Goal: Entertainment & Leisure: Consume media (video, audio)

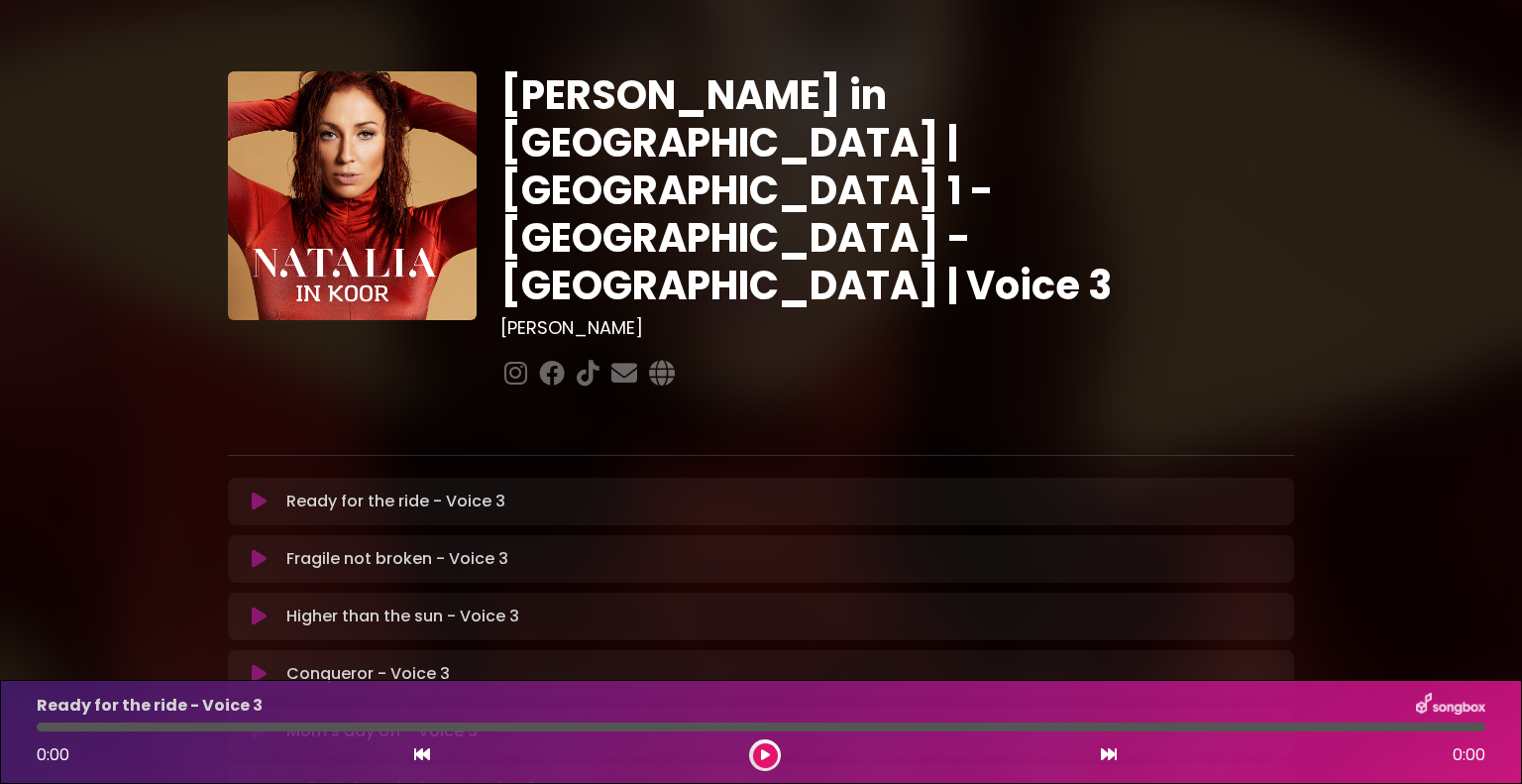
click at [254, 491] on icon at bounding box center [259, 501] width 15 height 20
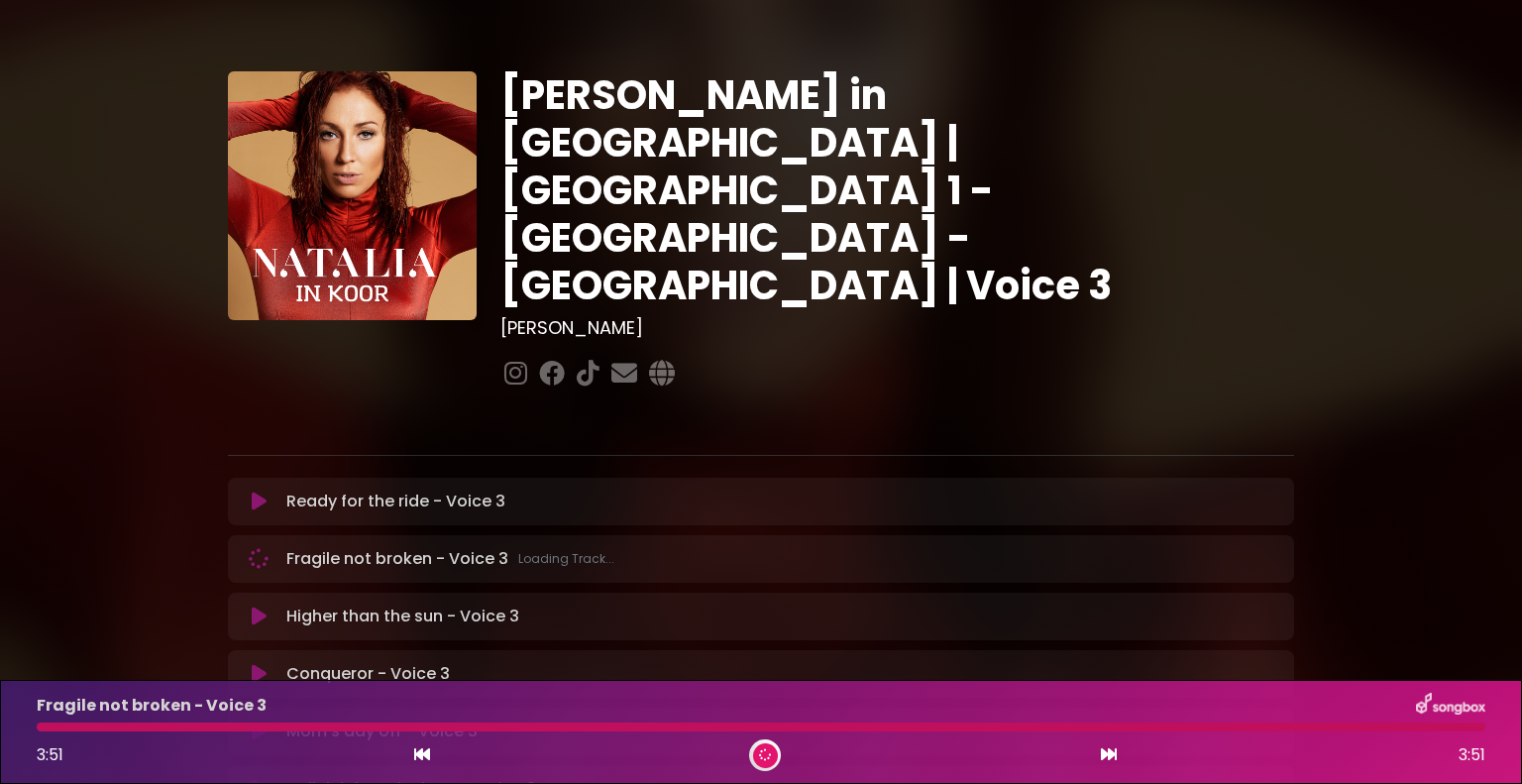
click at [260, 547] on icon at bounding box center [259, 558] width 23 height 23
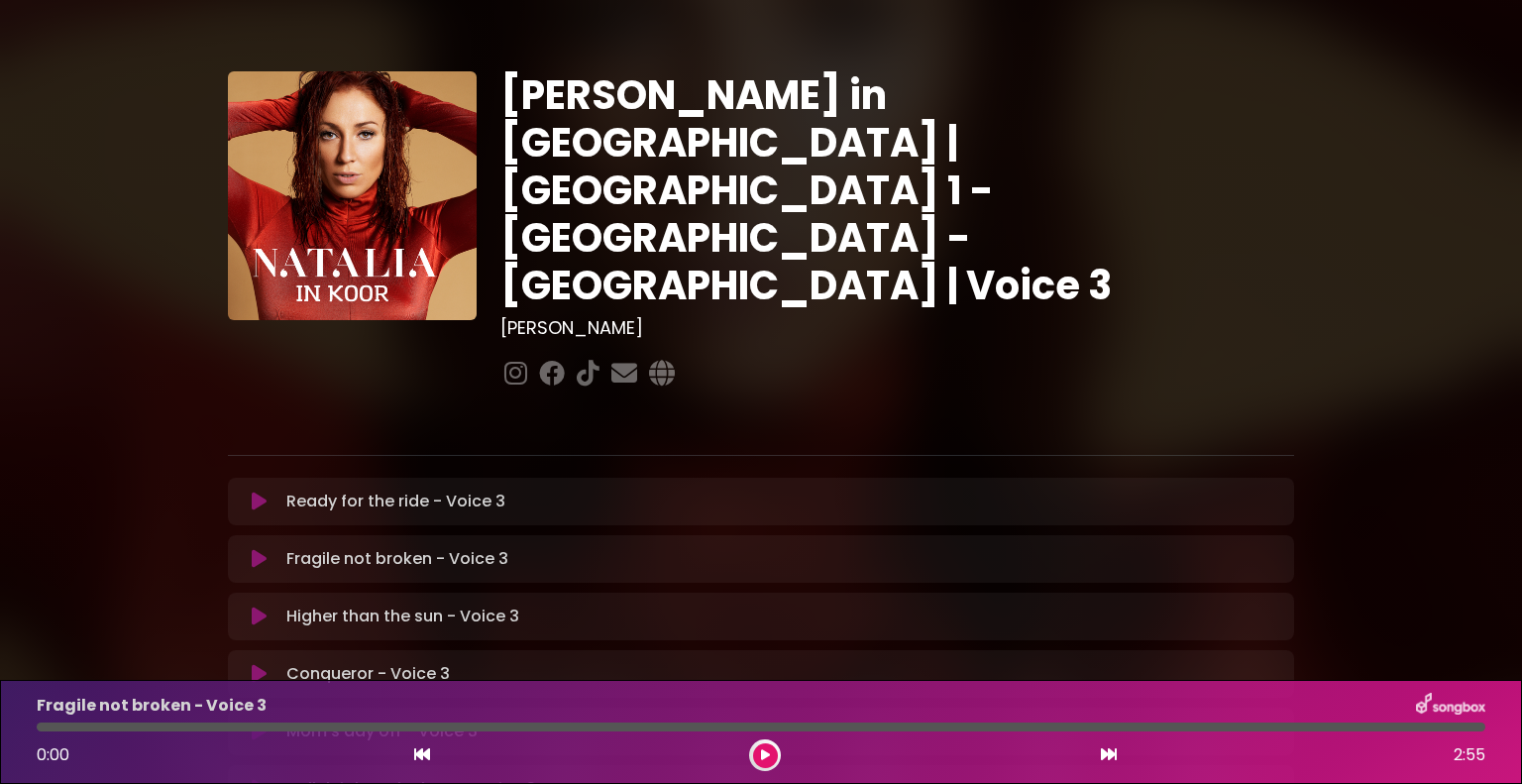
click at [261, 548] on icon at bounding box center [259, 558] width 24 height 20
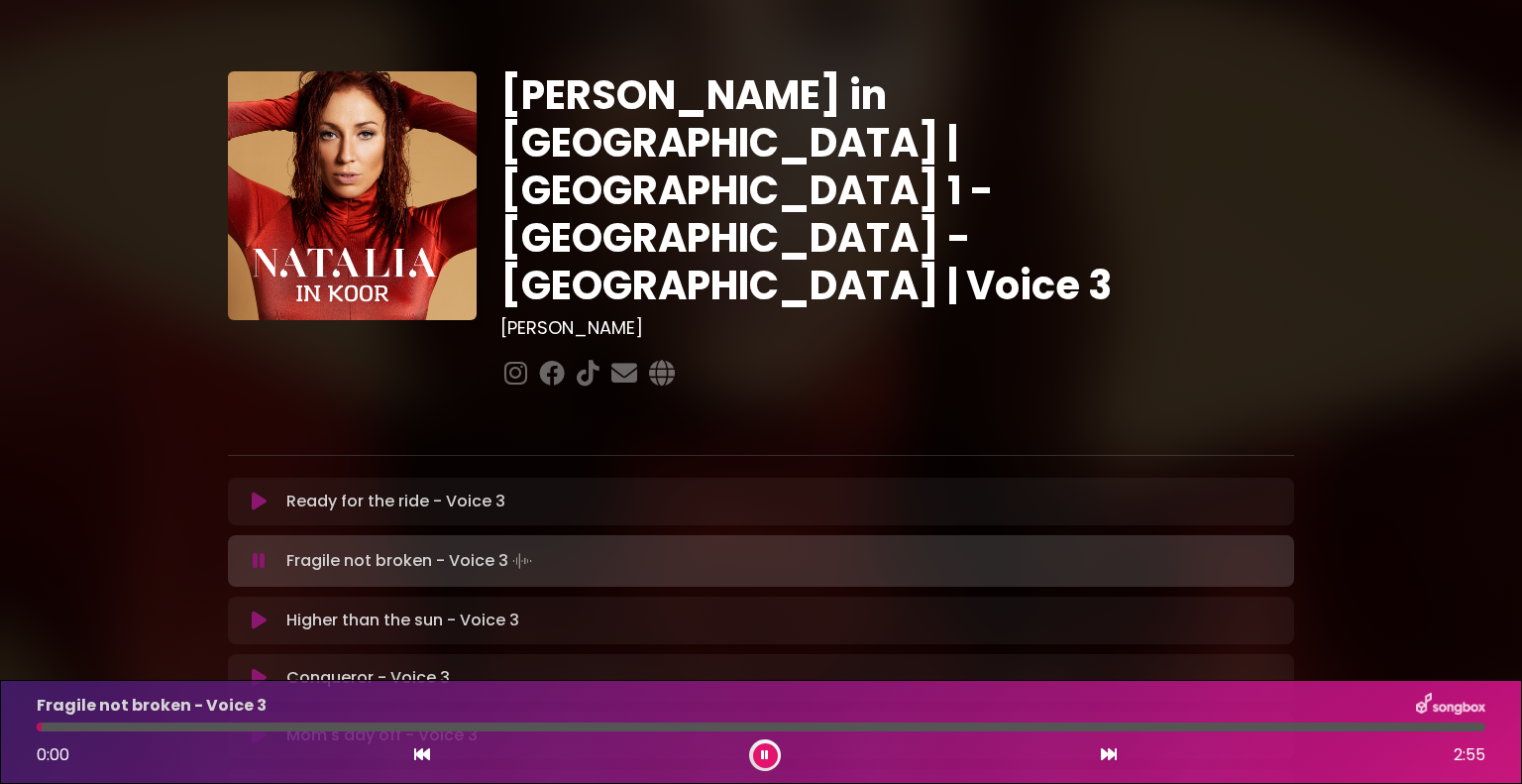
click at [261, 549] on icon at bounding box center [259, 561] width 23 height 24
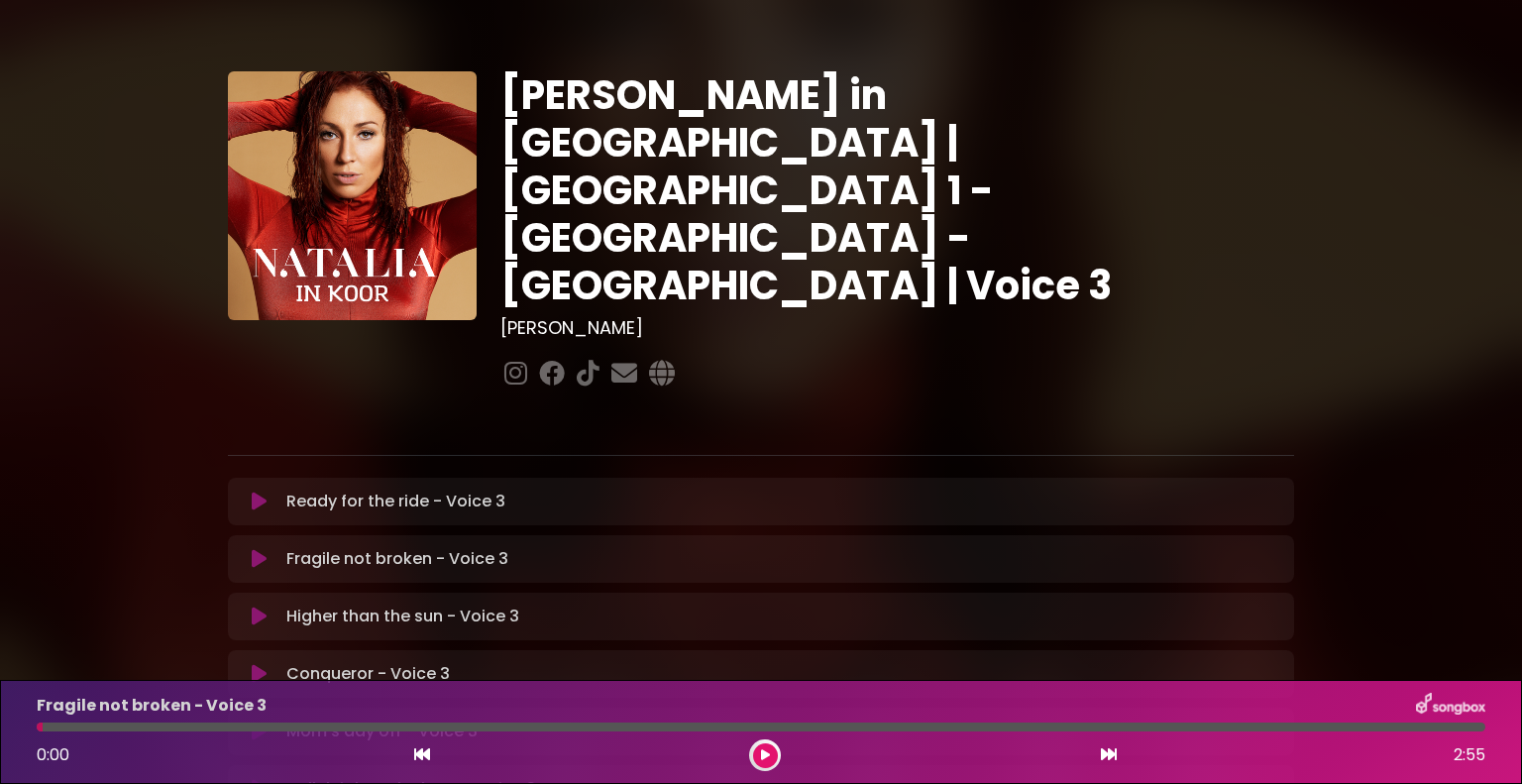
click at [258, 491] on icon at bounding box center [259, 501] width 15 height 20
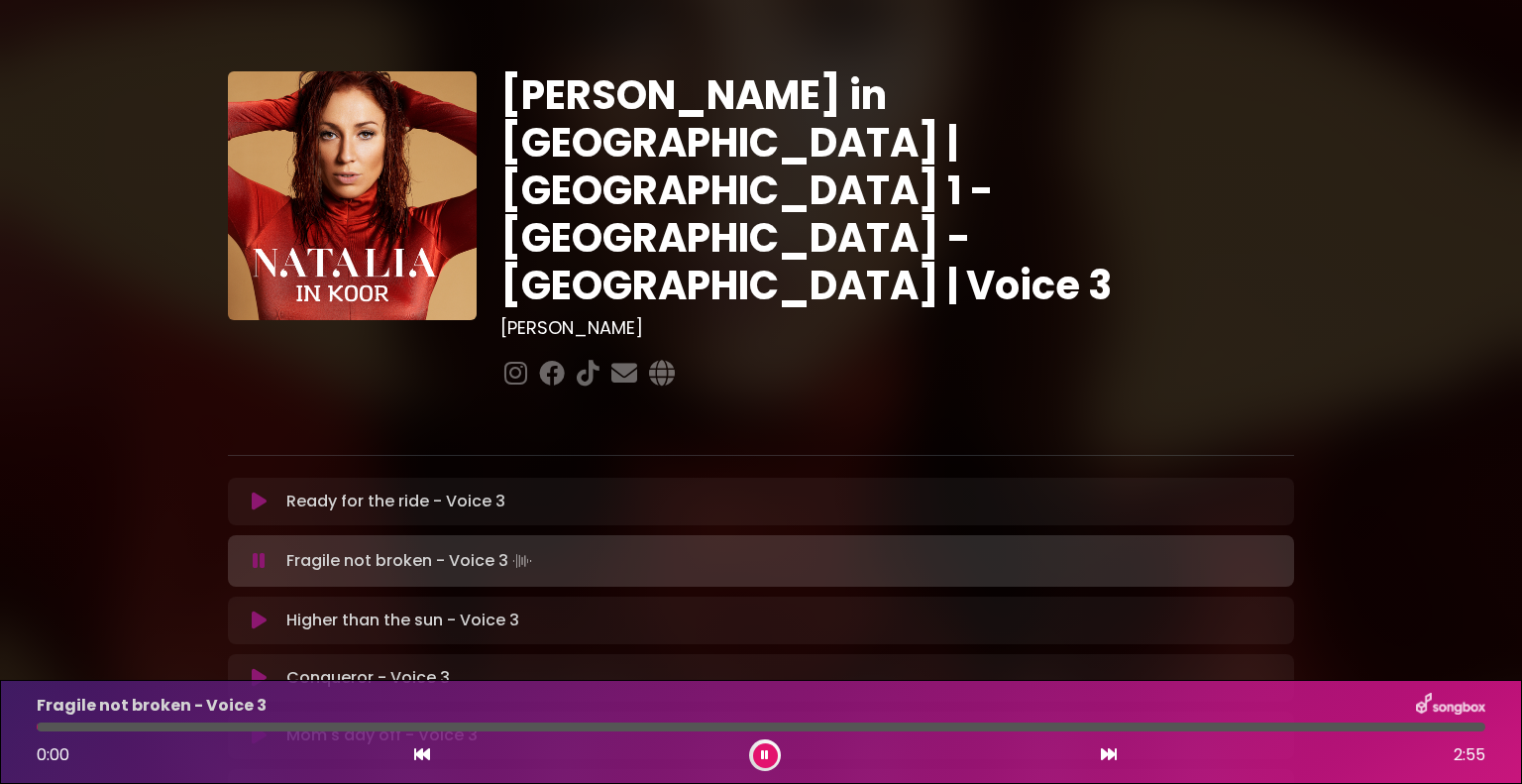
click at [263, 550] on icon at bounding box center [259, 560] width 24 height 21
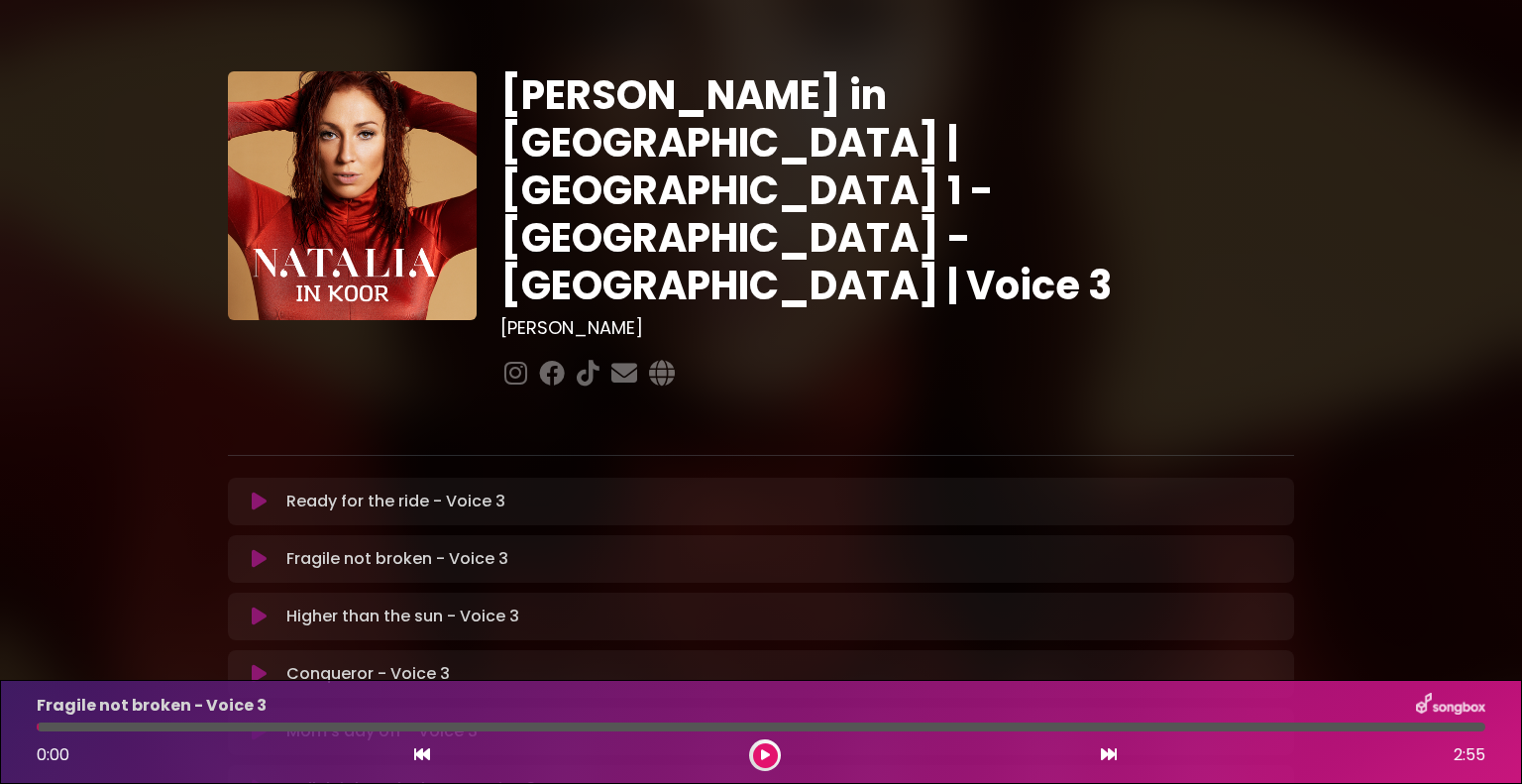
click at [259, 489] on div "Ready for the ride - Voice 3 Loading Track..." at bounding box center [761, 501] width 1042 height 24
click at [262, 491] on icon at bounding box center [259, 501] width 15 height 20
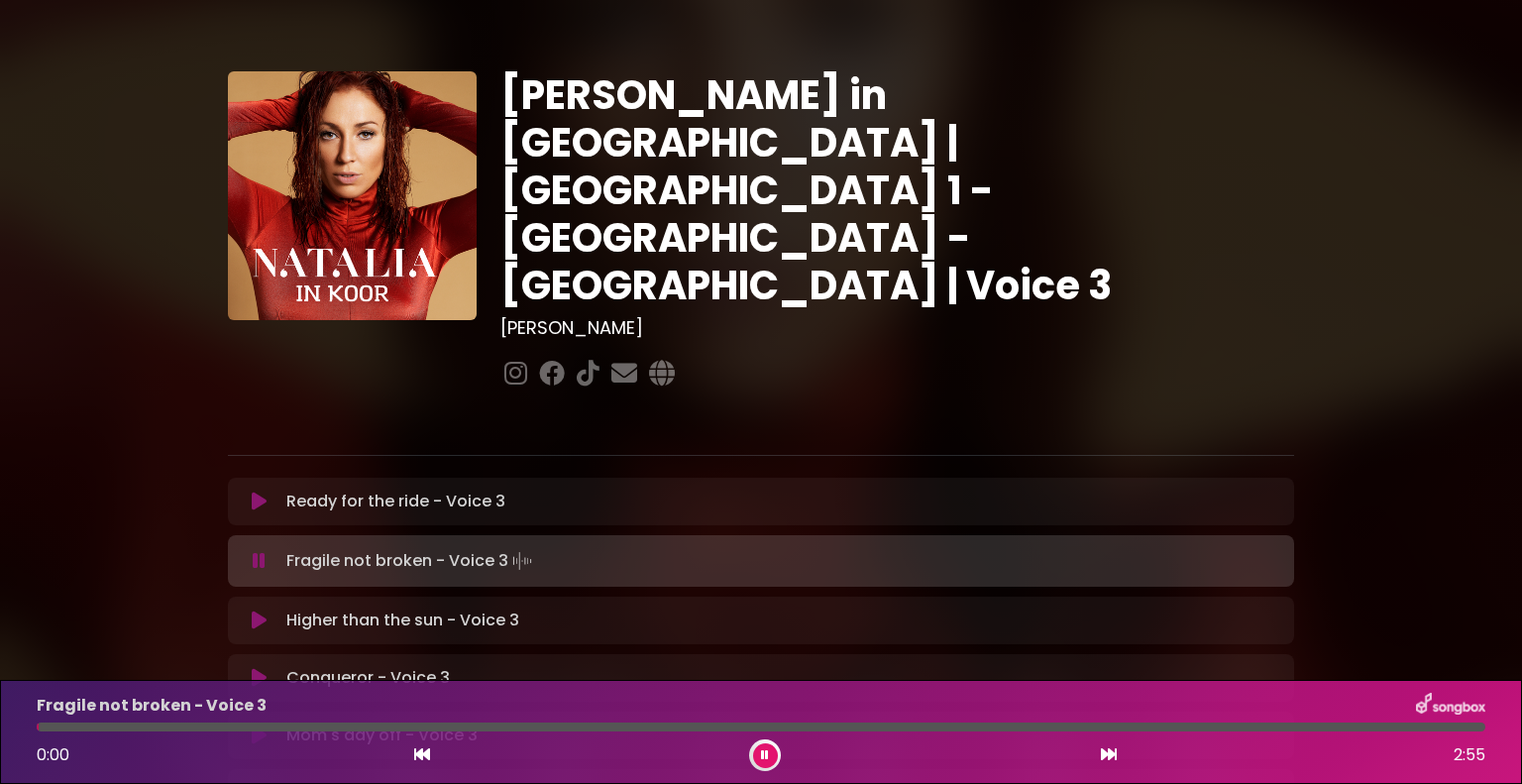
click at [263, 552] on icon at bounding box center [259, 560] width 22 height 17
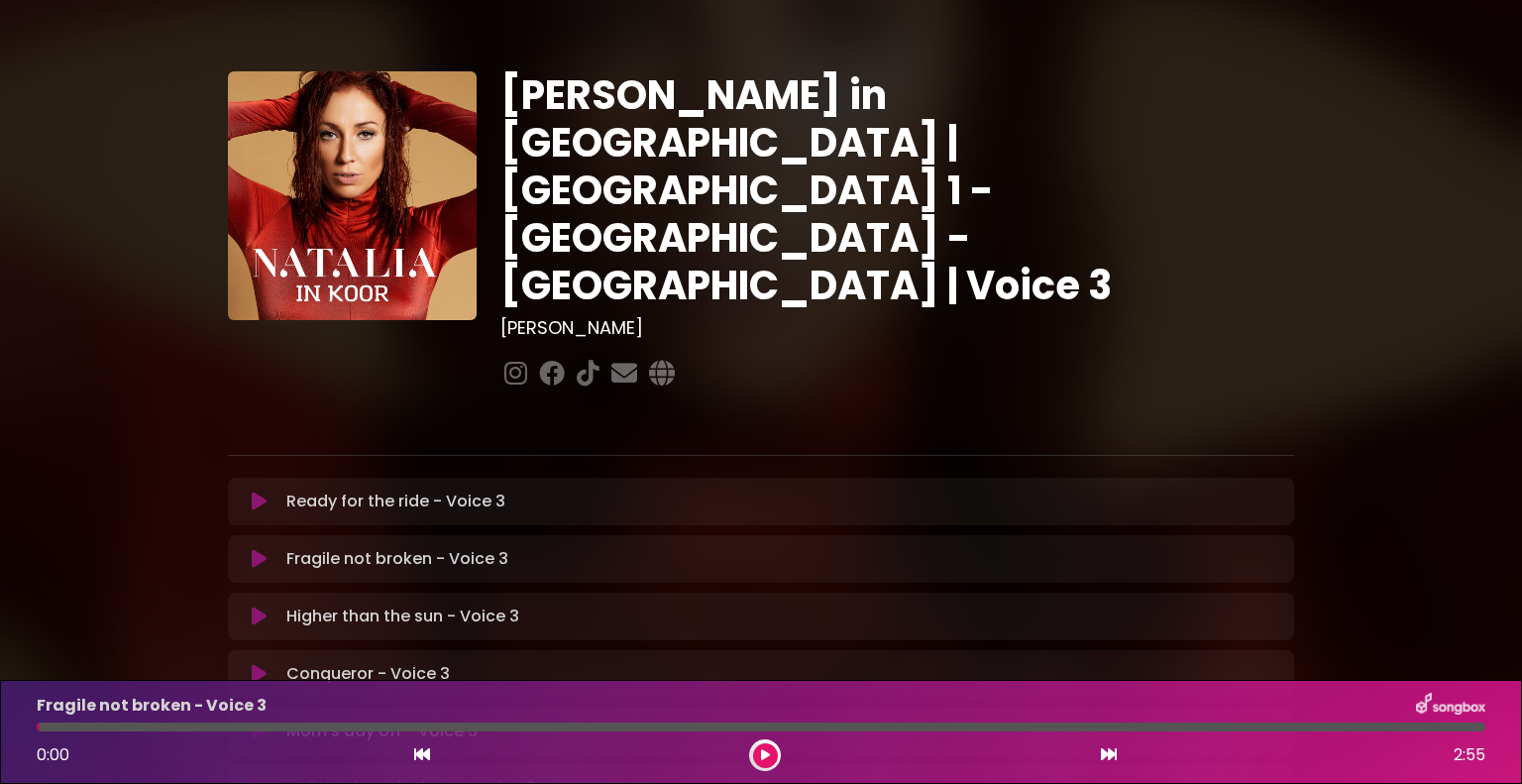
click at [261, 491] on icon at bounding box center [259, 501] width 15 height 20
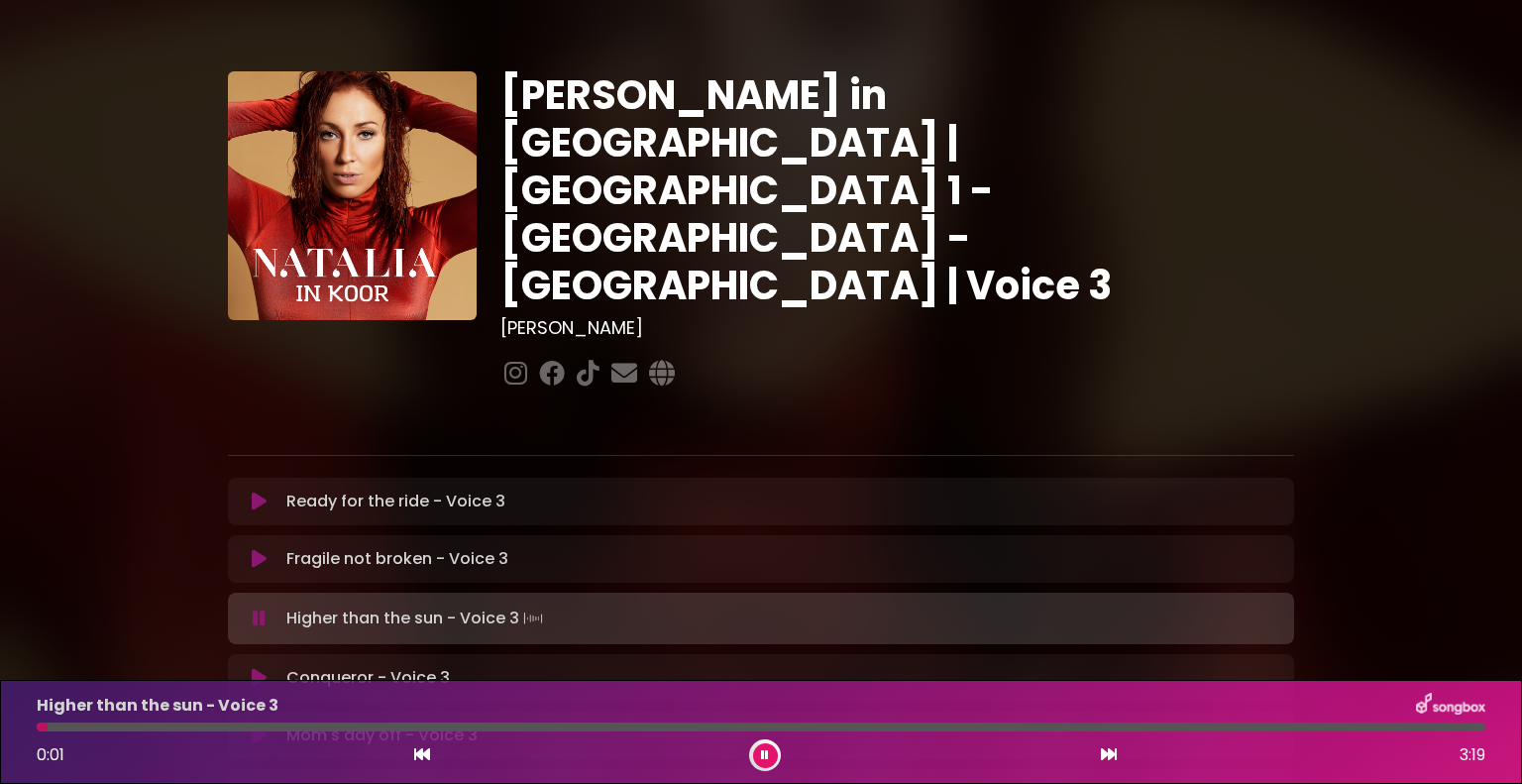
click at [259, 608] on icon at bounding box center [259, 618] width 13 height 20
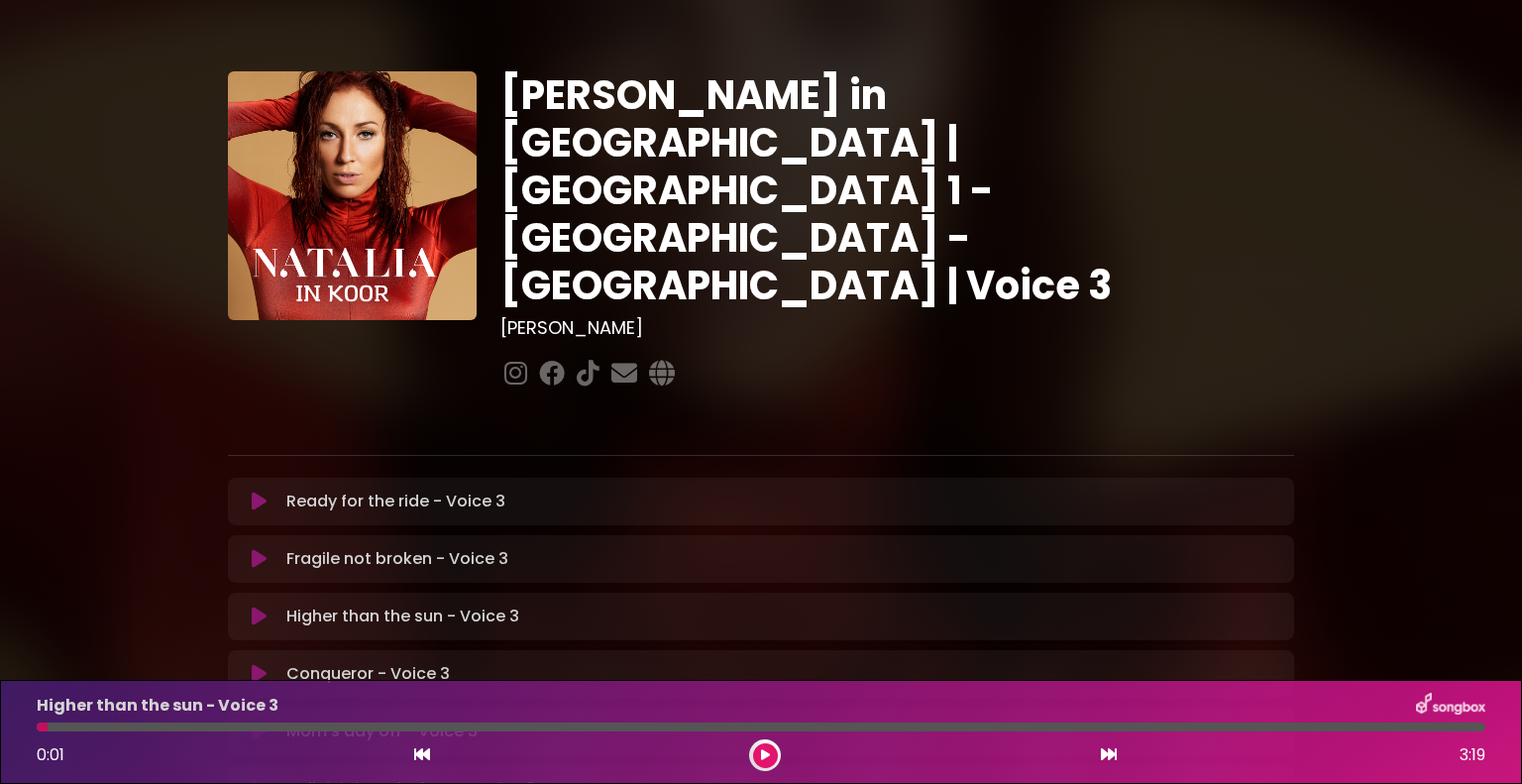
click at [254, 547] on icon at bounding box center [259, 559] width 20 height 24
